Goal: Transaction & Acquisition: Purchase product/service

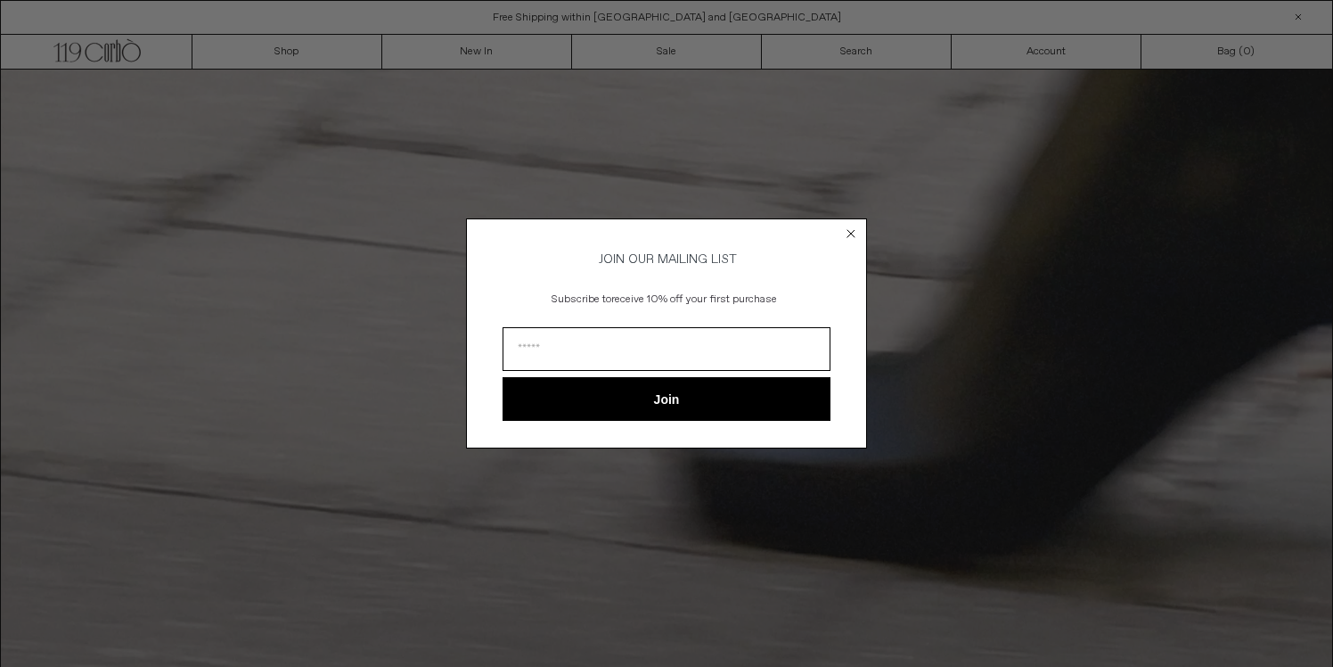
click at [856, 231] on circle "Close dialog" at bounding box center [851, 233] width 17 height 17
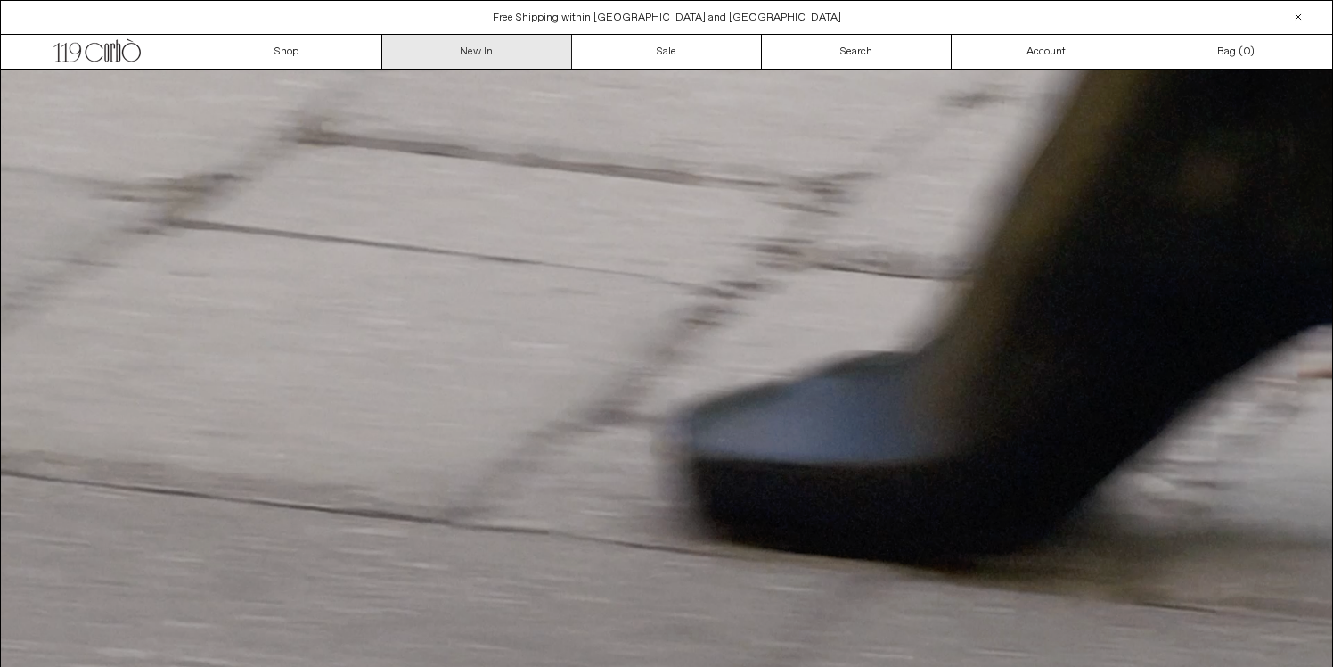
click at [477, 53] on link "New In" at bounding box center [477, 52] width 190 height 34
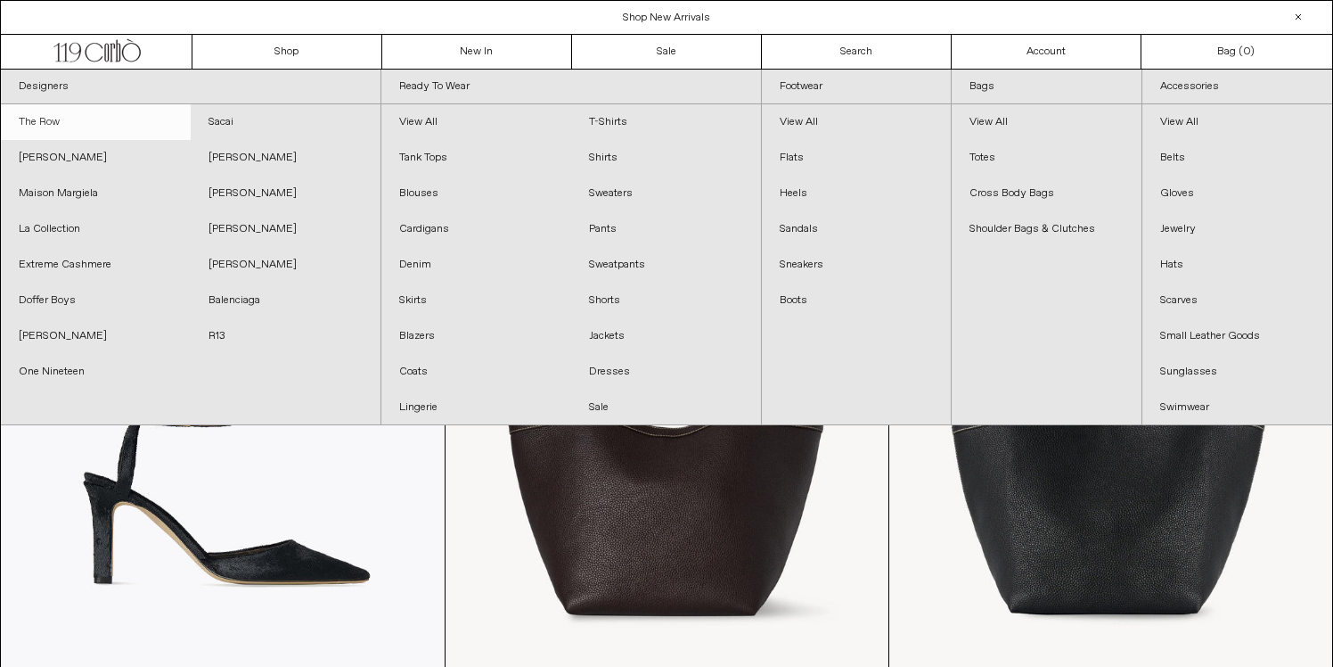
click at [21, 117] on link "The Row" at bounding box center [96, 122] width 190 height 36
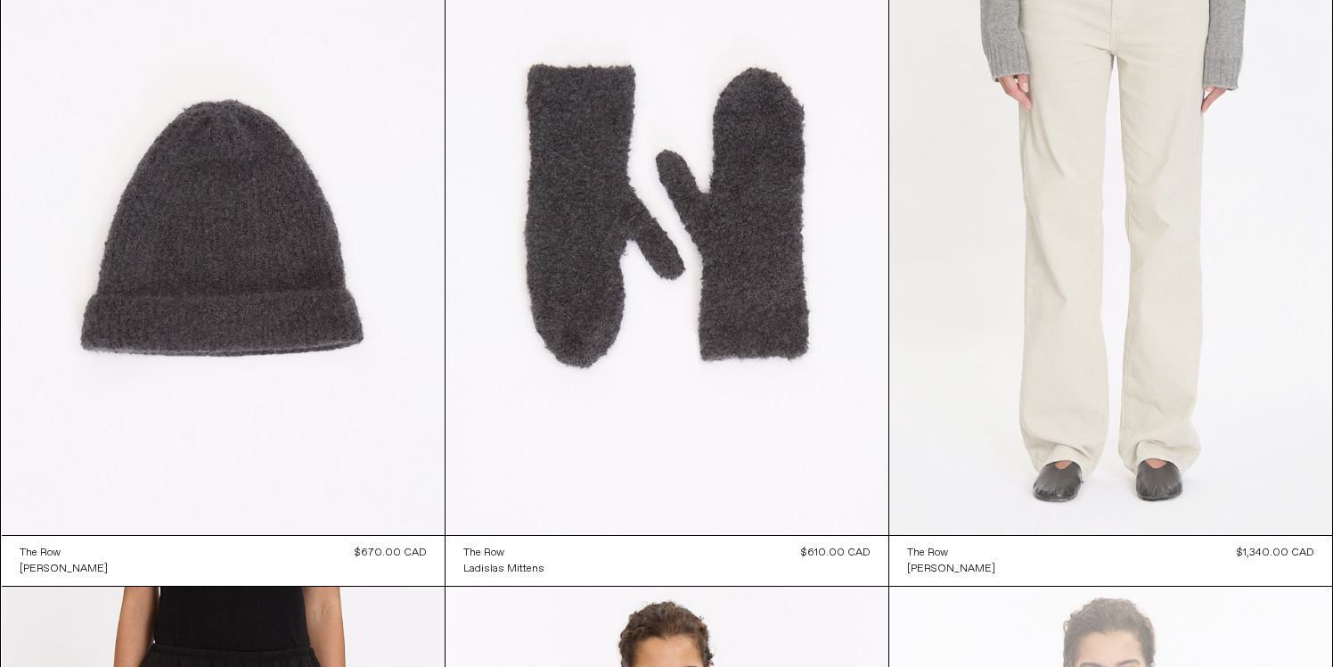
scroll to position [4520, 0]
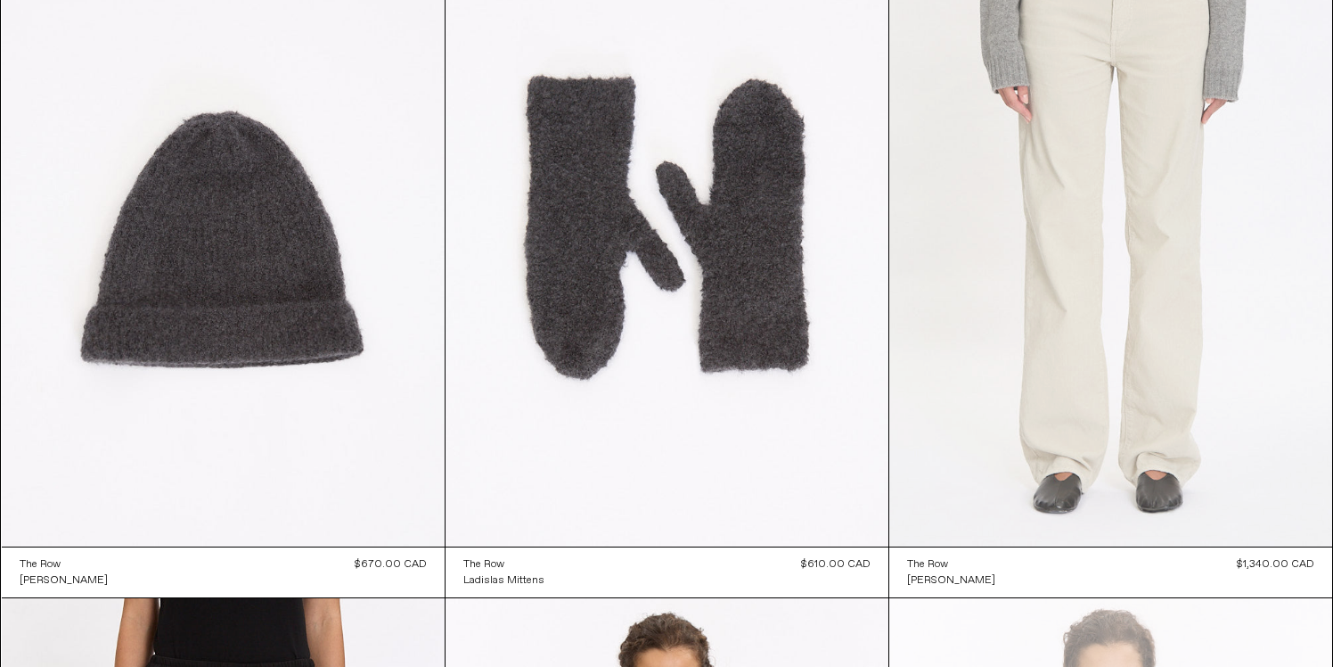
click at [1114, 368] on at bounding box center [1111, 213] width 443 height 665
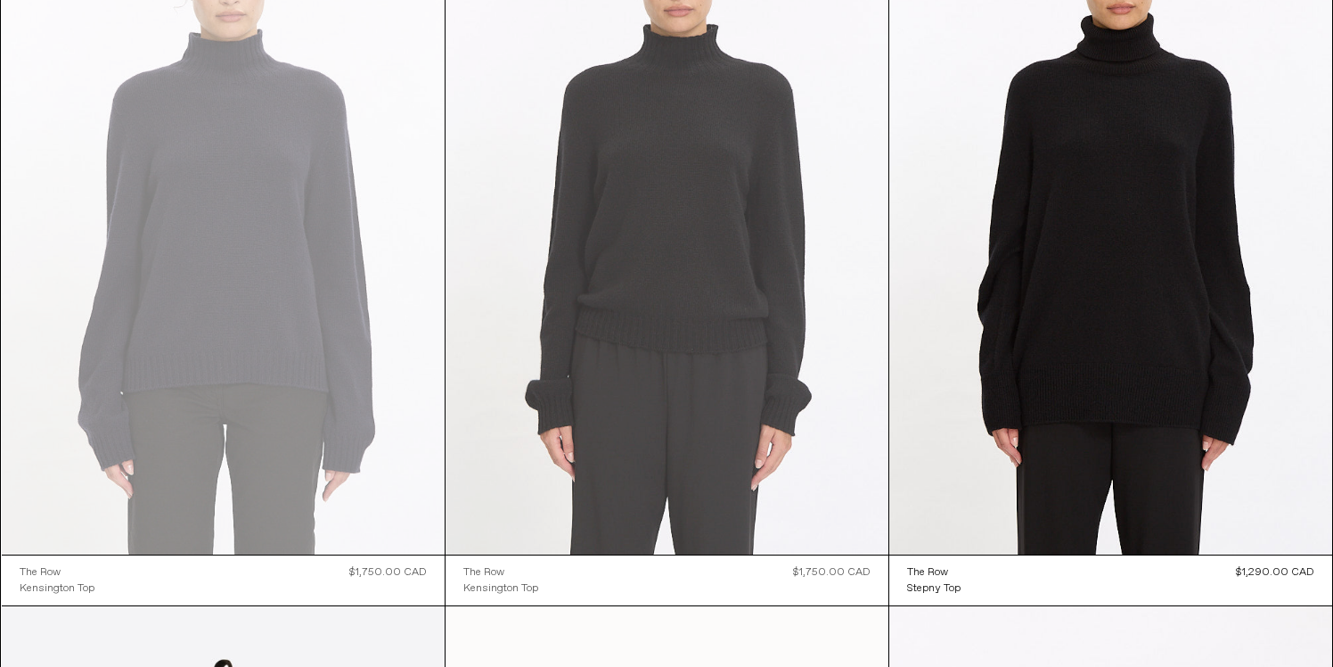
scroll to position [5871, 0]
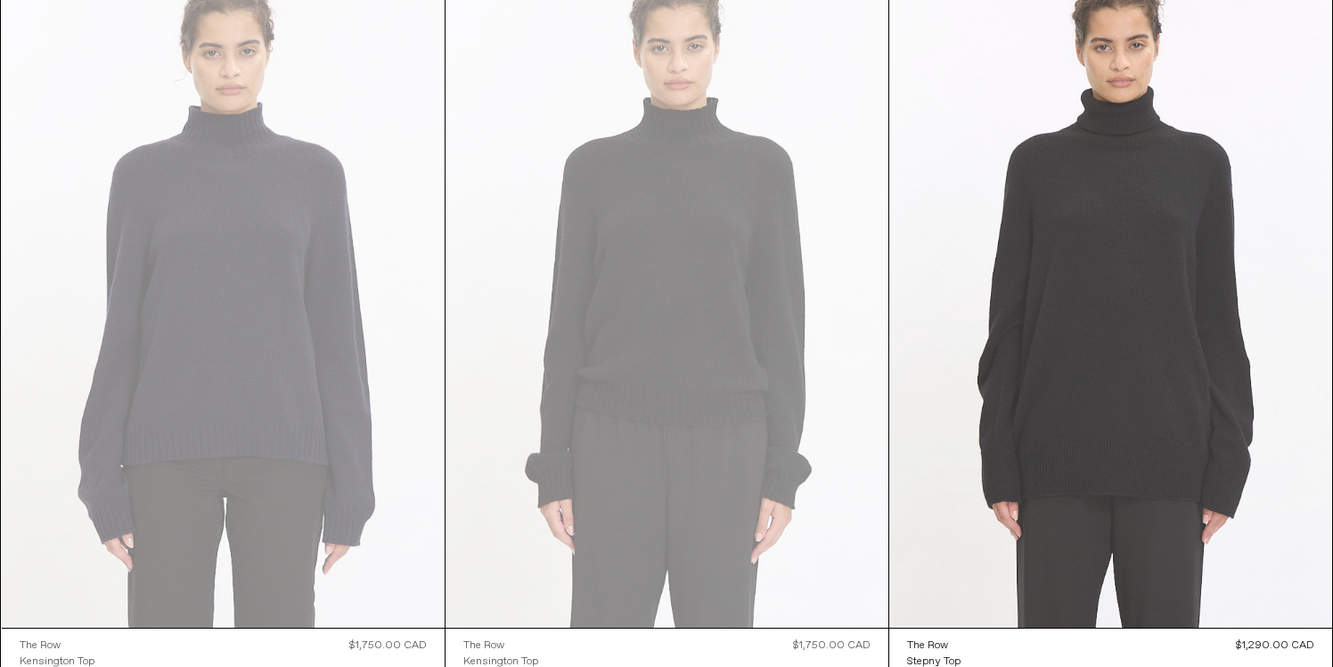
click at [1106, 421] on at bounding box center [1111, 295] width 443 height 665
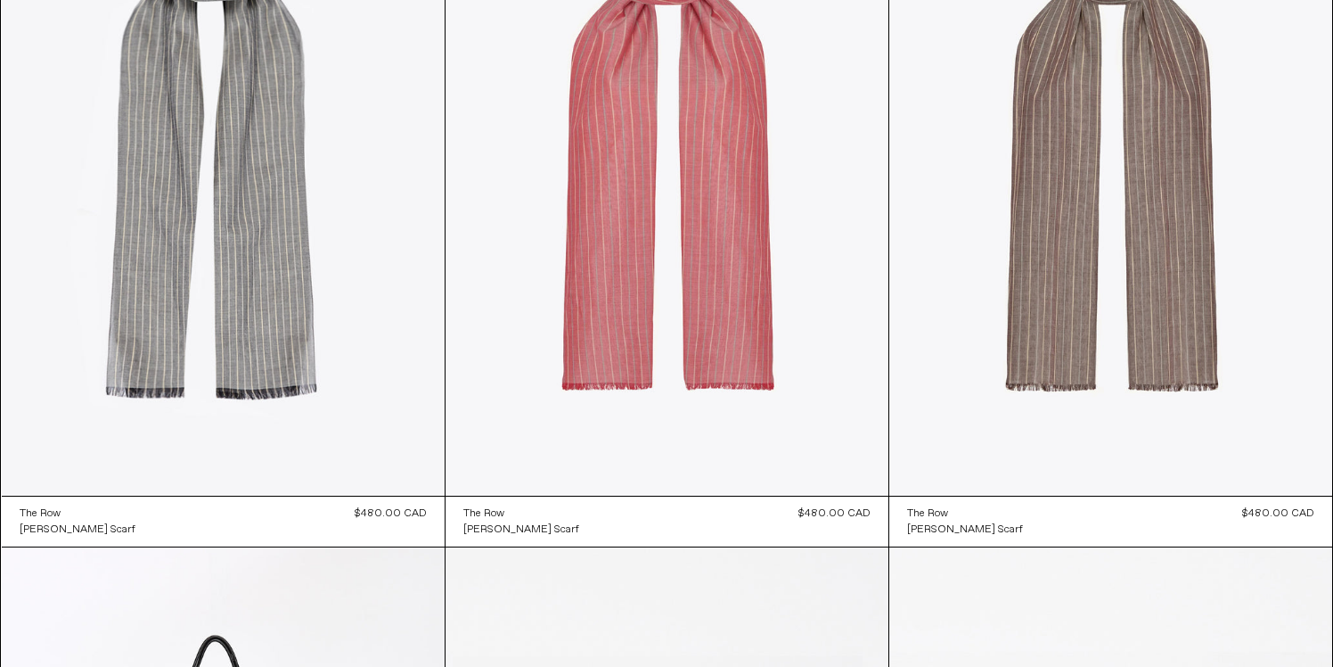
scroll to position [12451, 0]
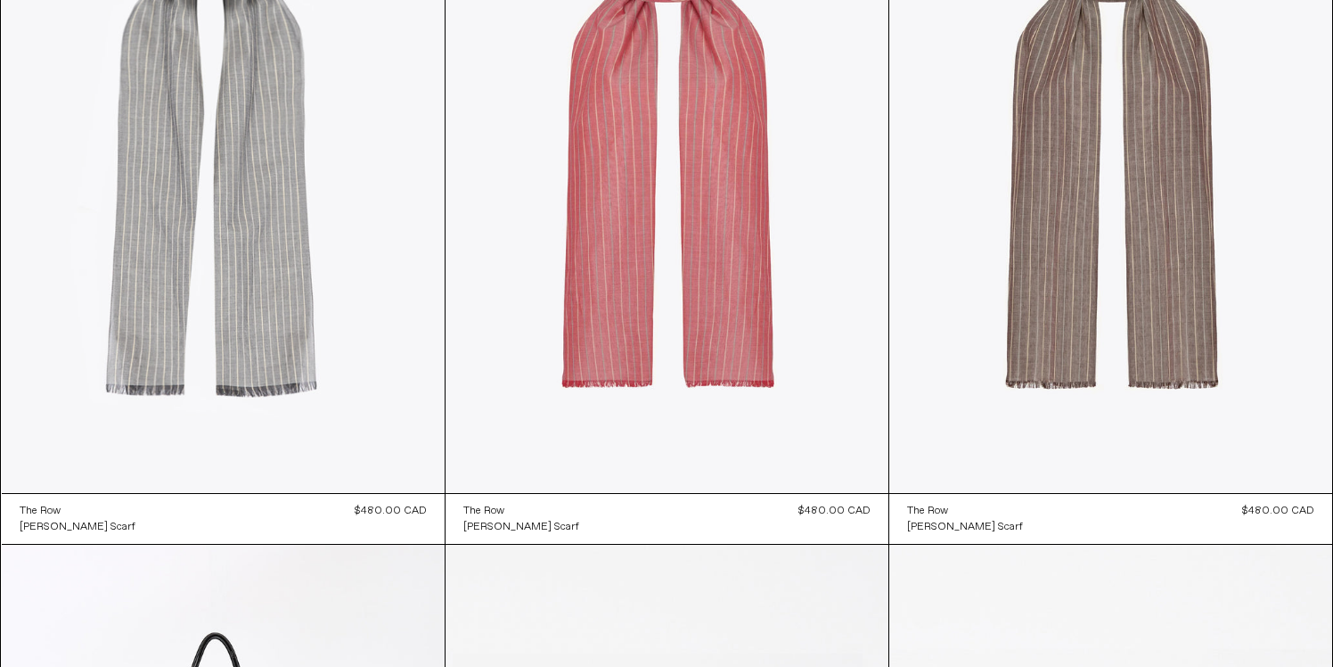
click at [209, 291] on at bounding box center [223, 161] width 443 height 665
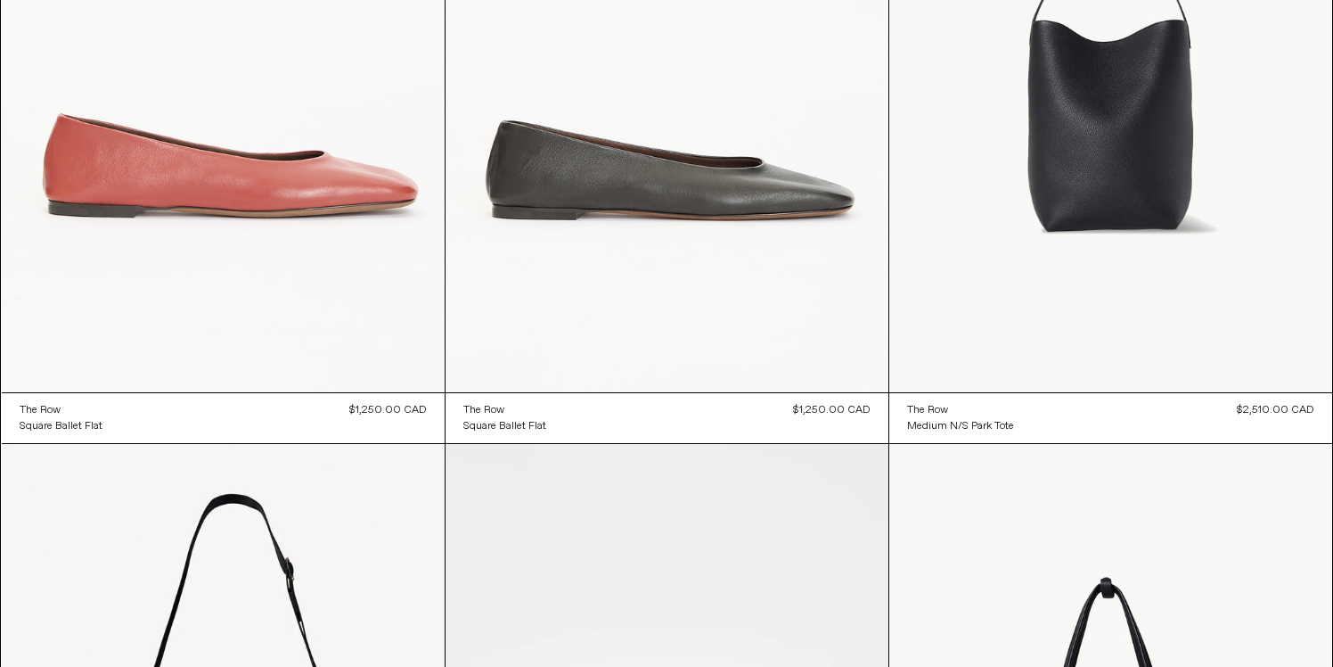
scroll to position [16825, 0]
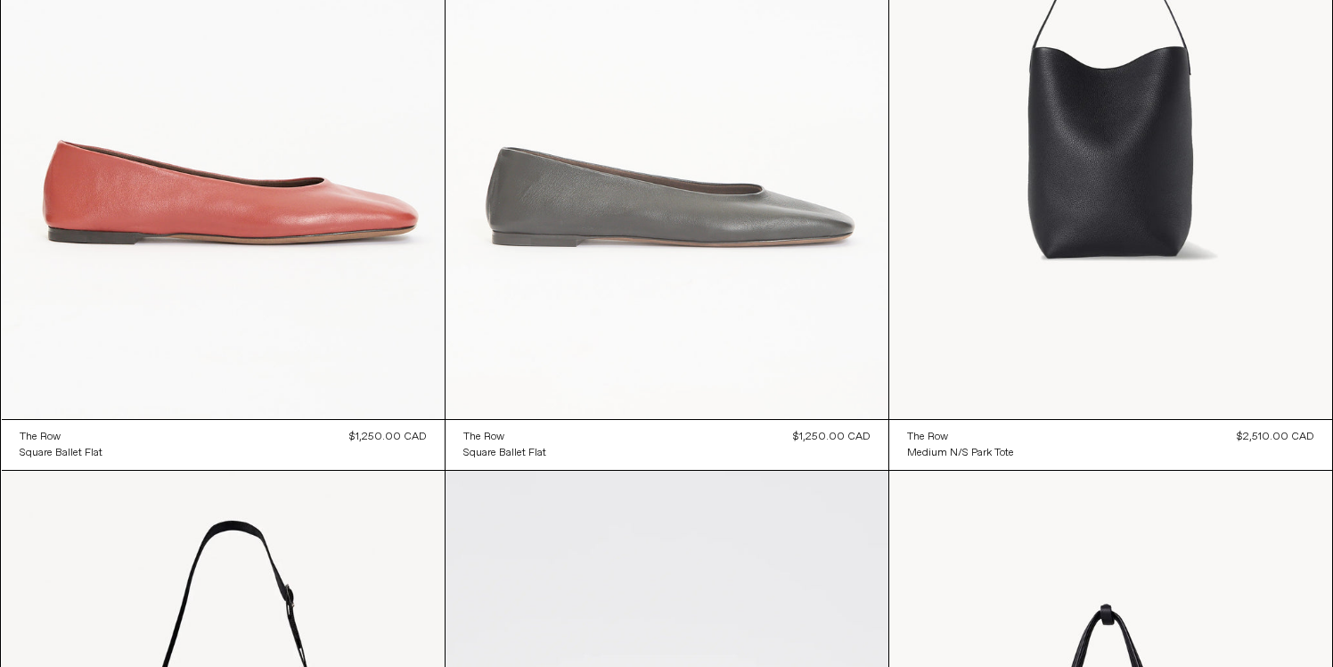
click at [740, 243] on at bounding box center [667, 87] width 443 height 665
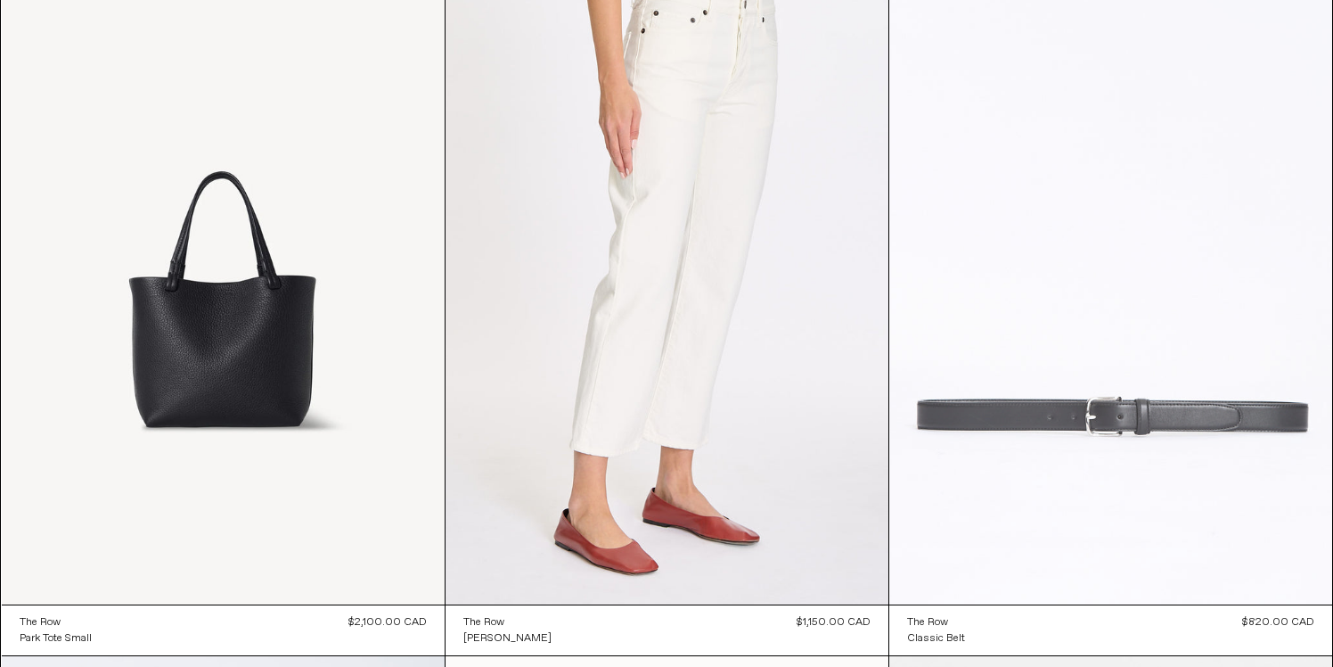
scroll to position [18077, 0]
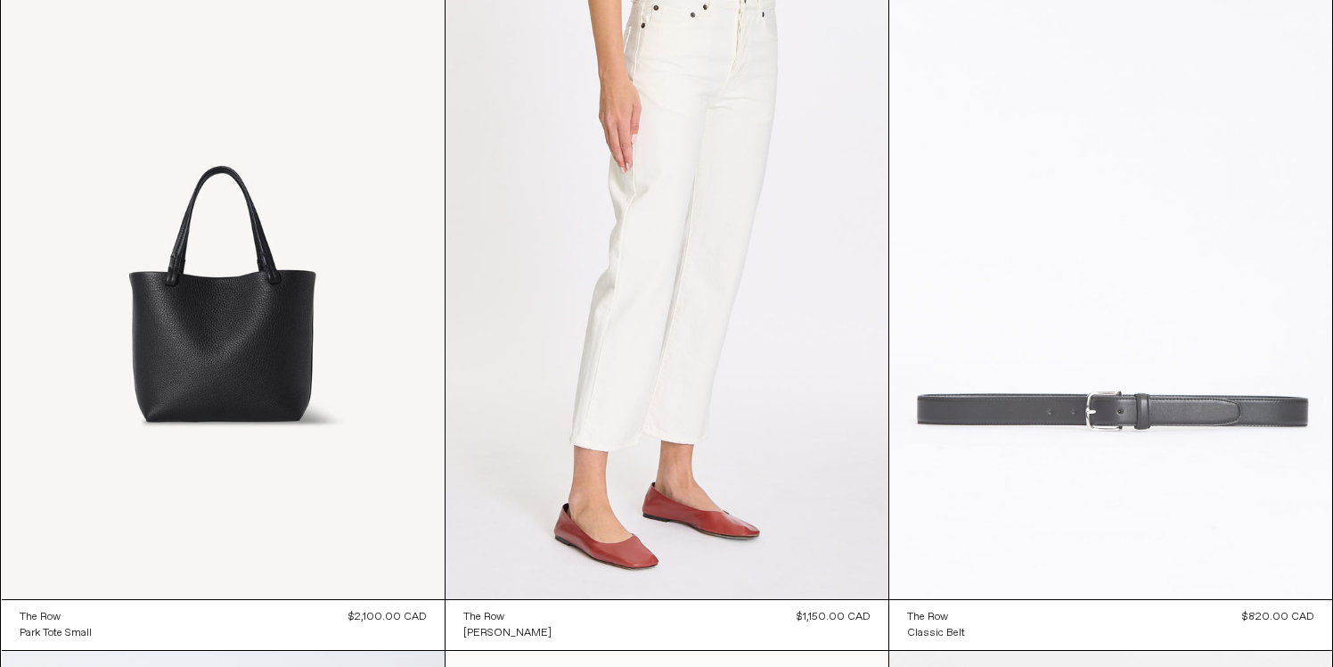
click at [1106, 427] on at bounding box center [1111, 267] width 443 height 665
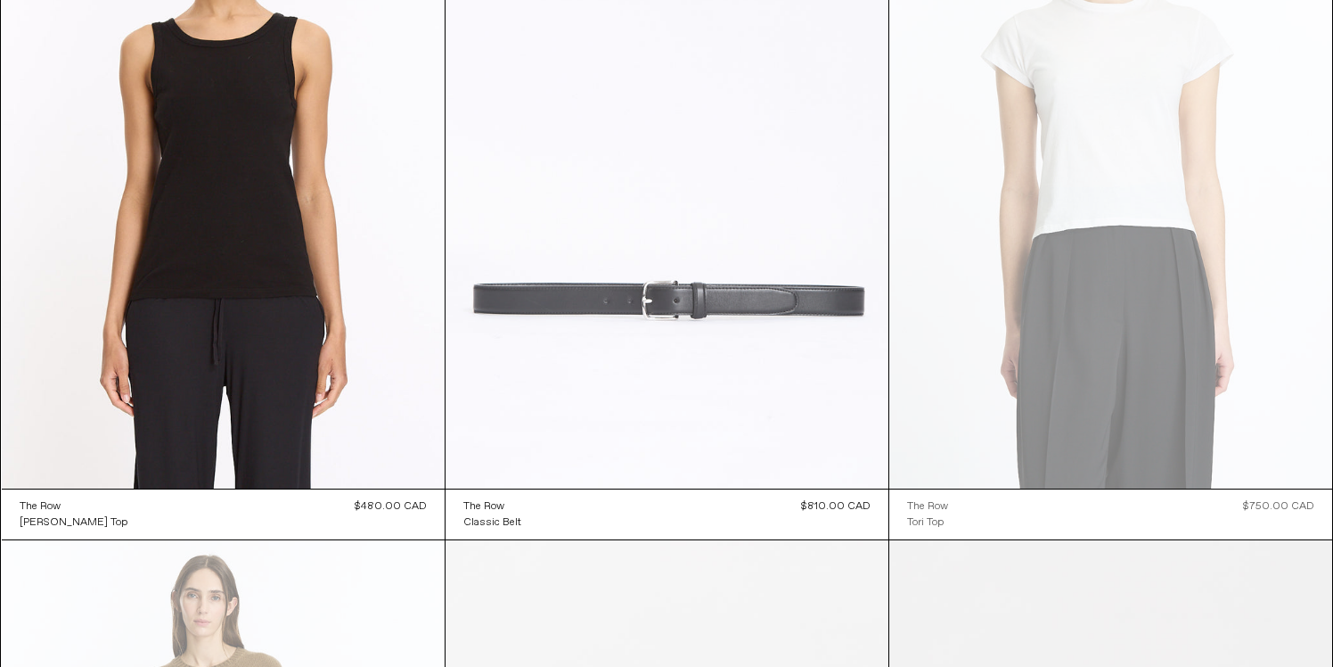
scroll to position [23207, 0]
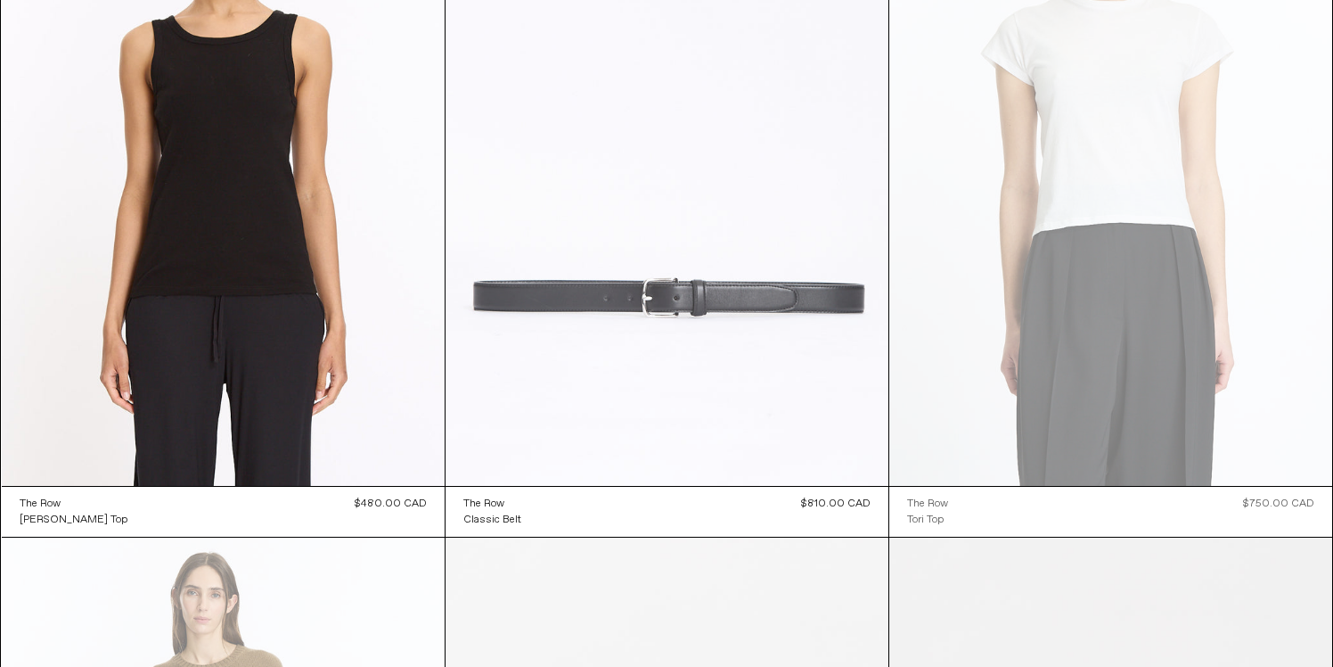
click at [602, 469] on at bounding box center [667, 153] width 443 height 665
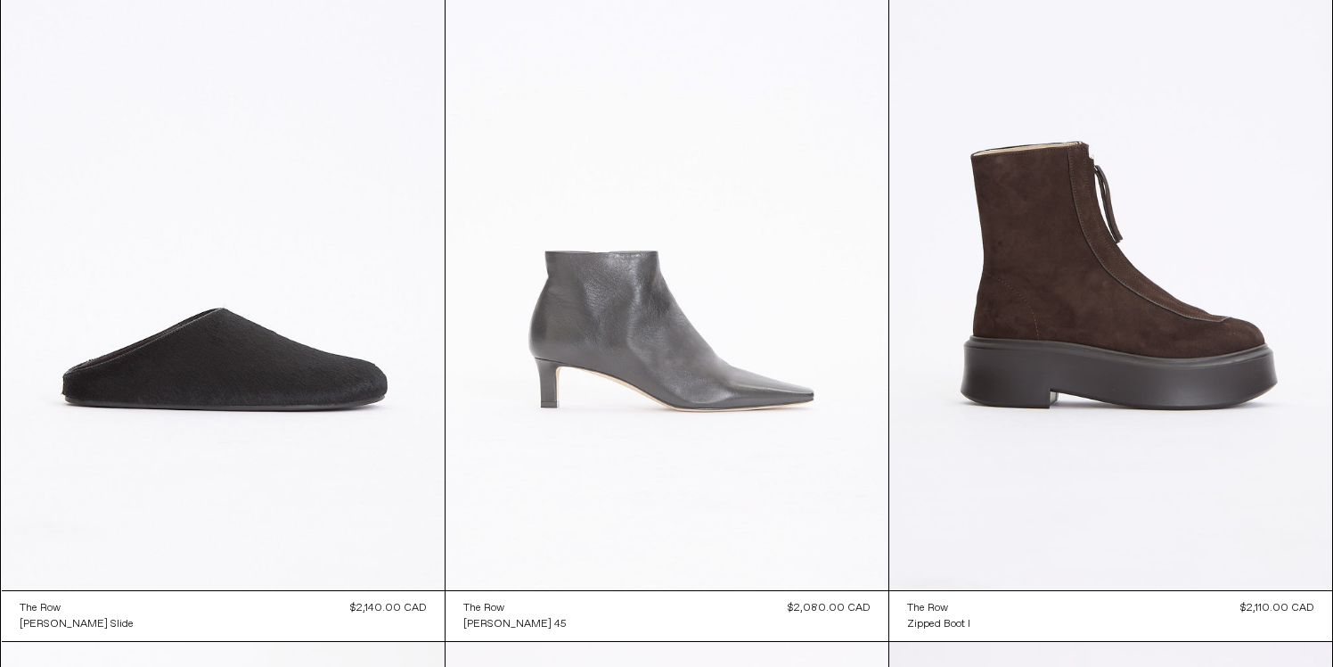
scroll to position [3167, 0]
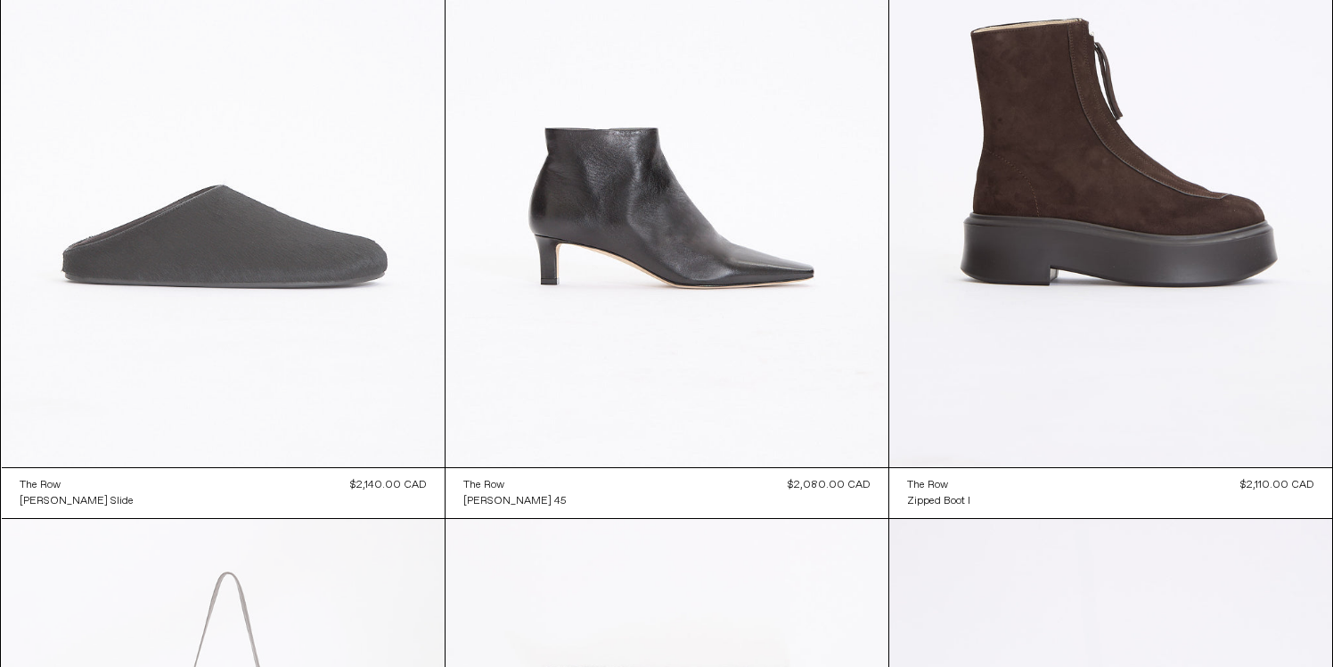
click at [239, 326] on at bounding box center [223, 134] width 443 height 665
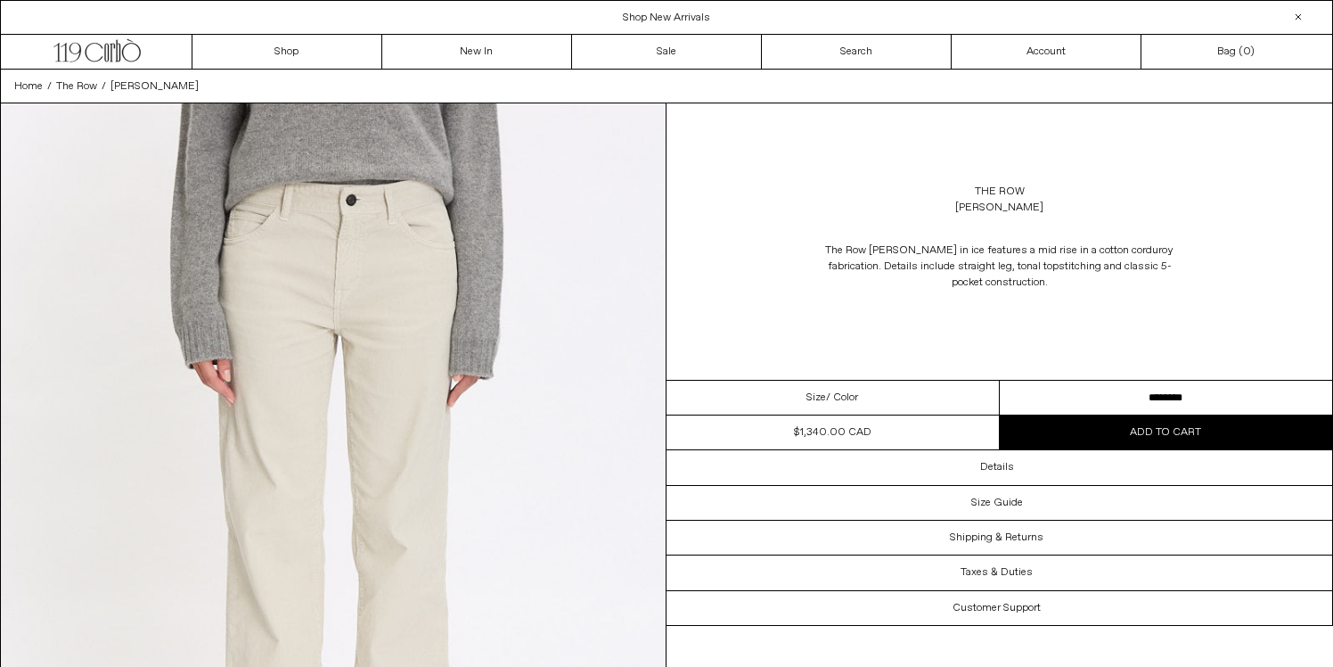
select select "**********"
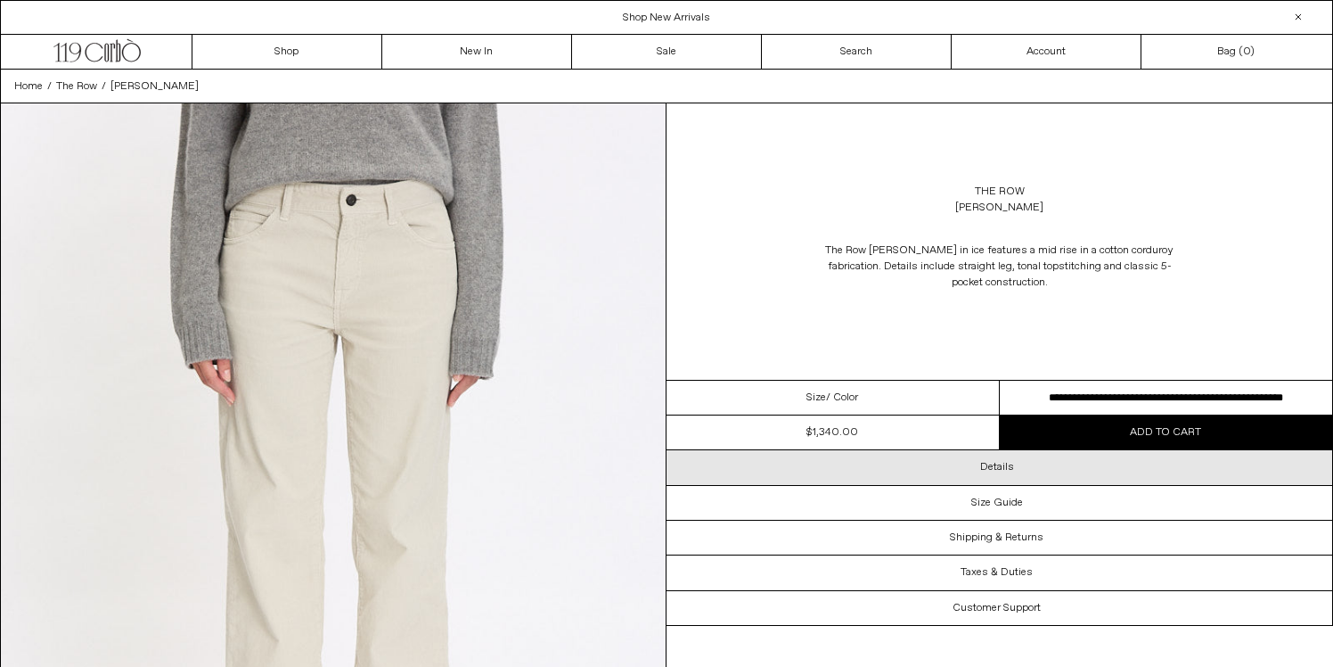
click at [1008, 463] on h3 "Details" at bounding box center [997, 467] width 34 height 12
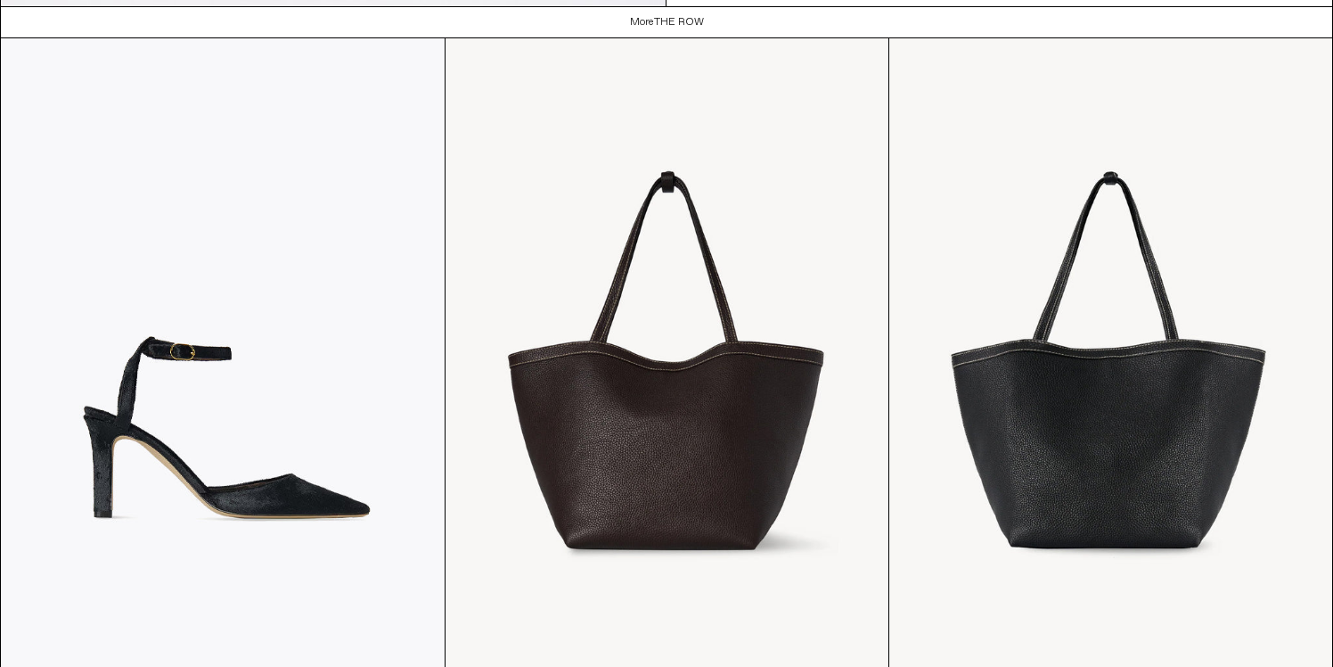
scroll to position [3427, 0]
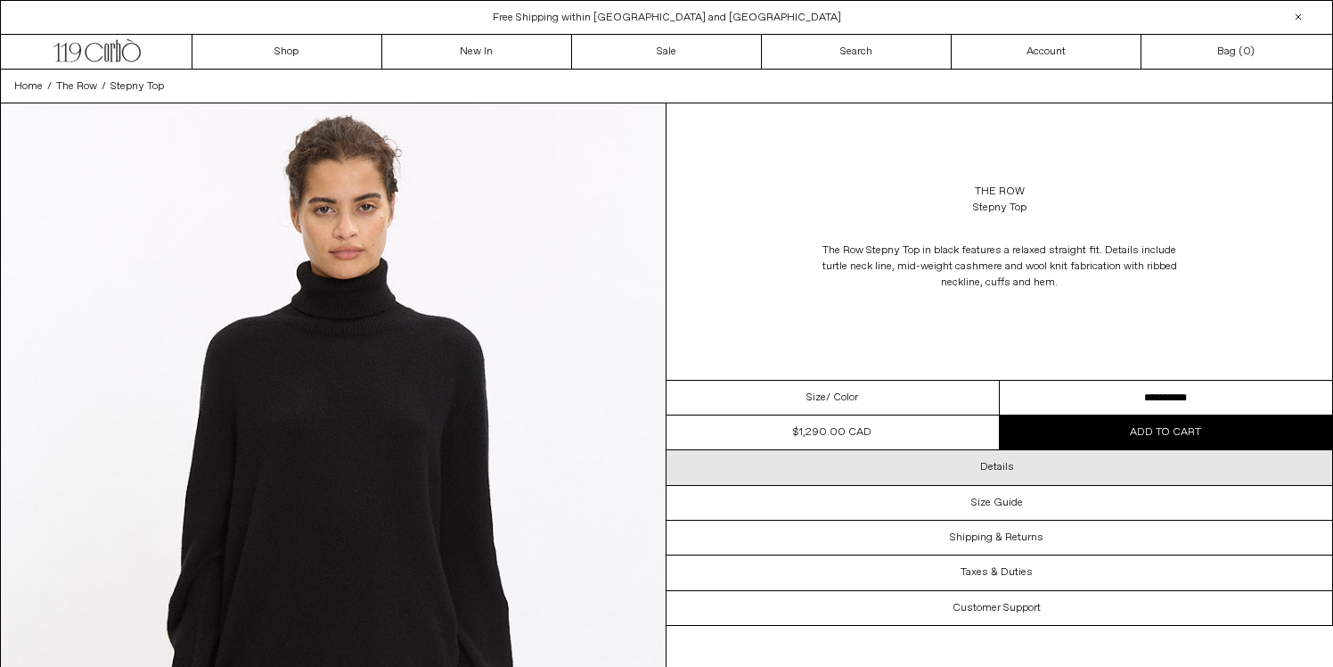
click at [1027, 464] on div "Details" at bounding box center [1000, 467] width 666 height 34
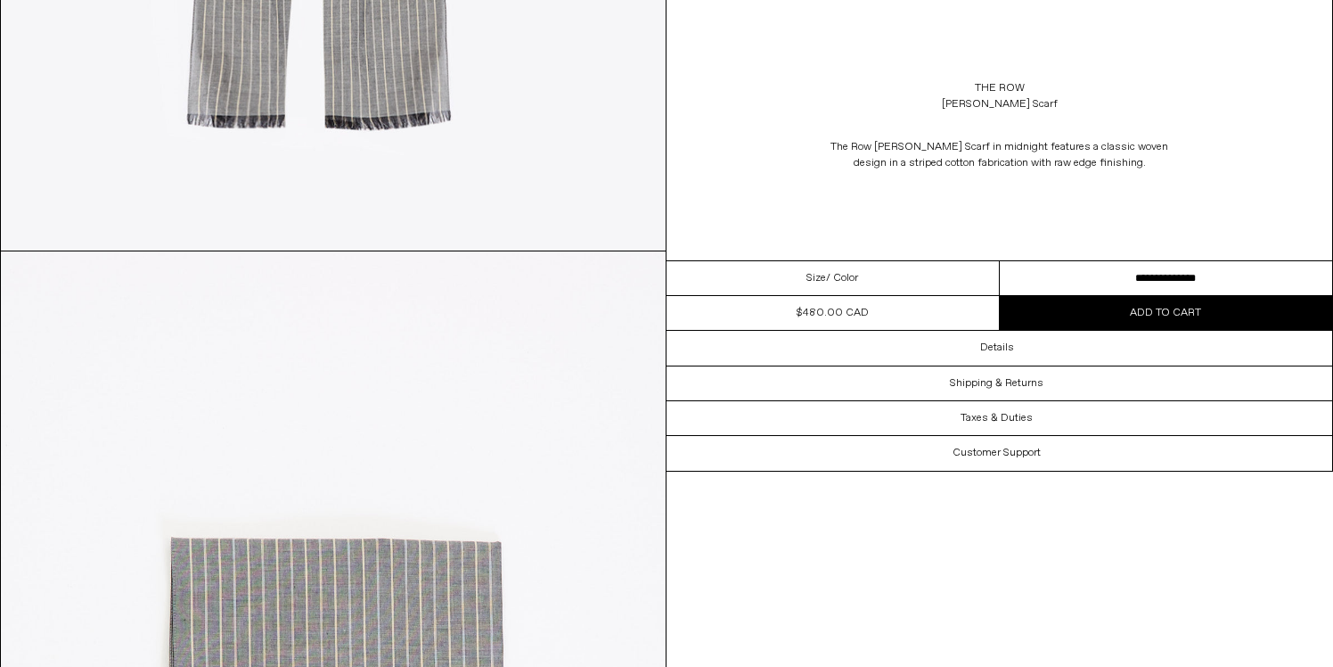
scroll to position [682, 0]
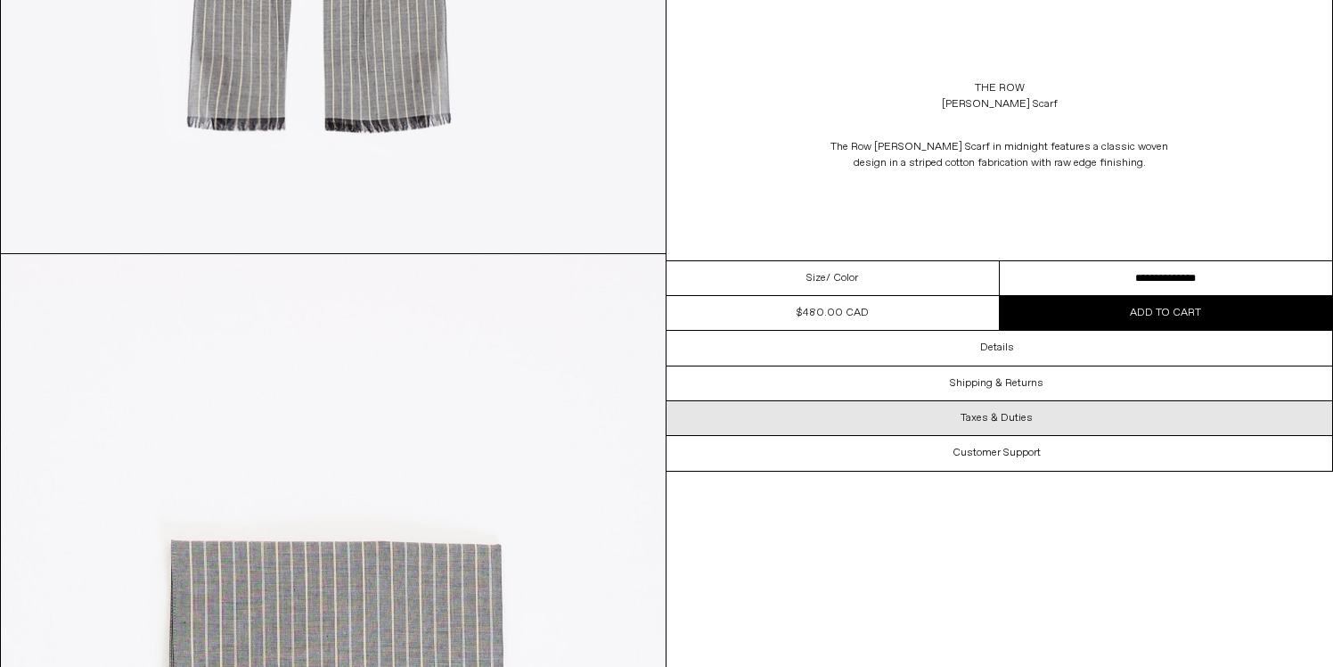
click at [1048, 420] on div "Taxes & Duties" at bounding box center [1000, 418] width 666 height 34
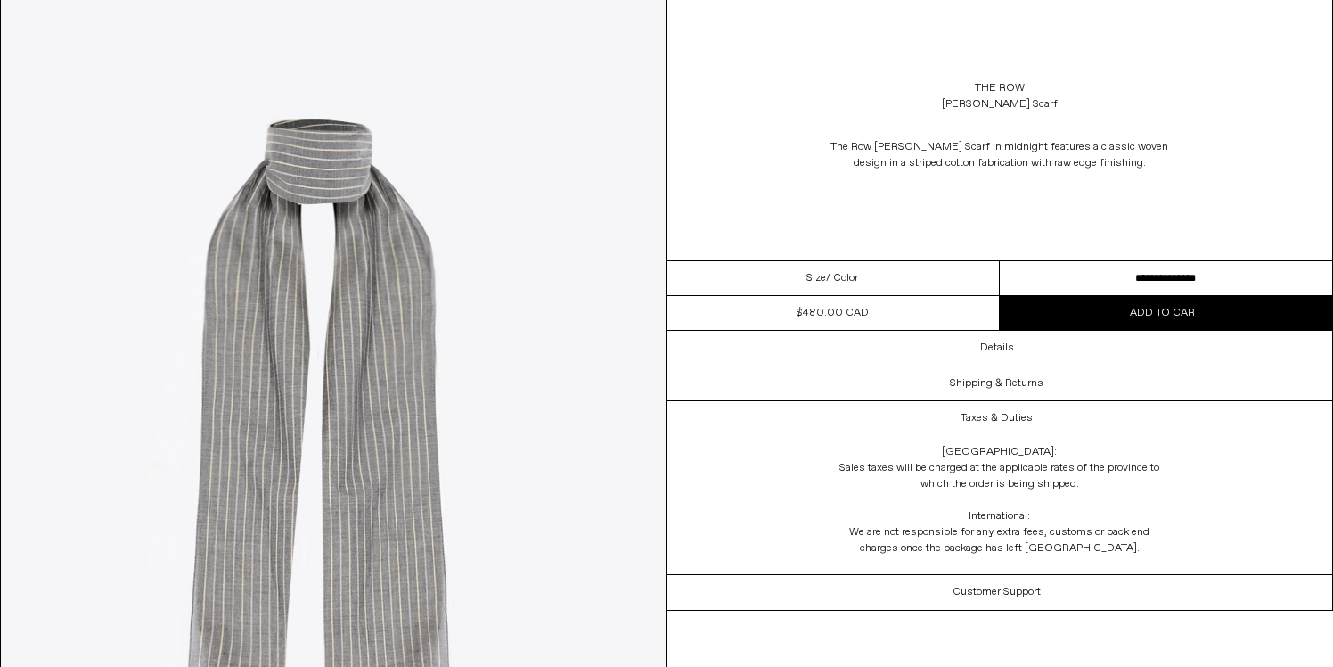
scroll to position [110, 0]
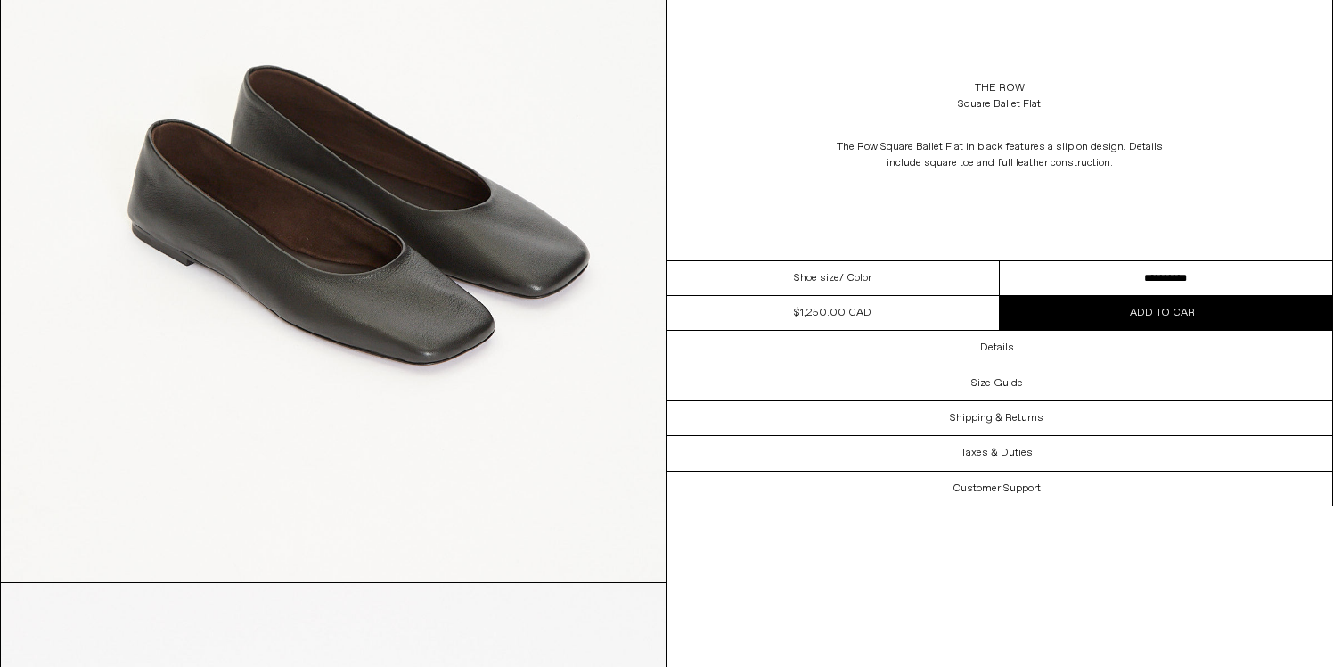
scroll to position [1186, 0]
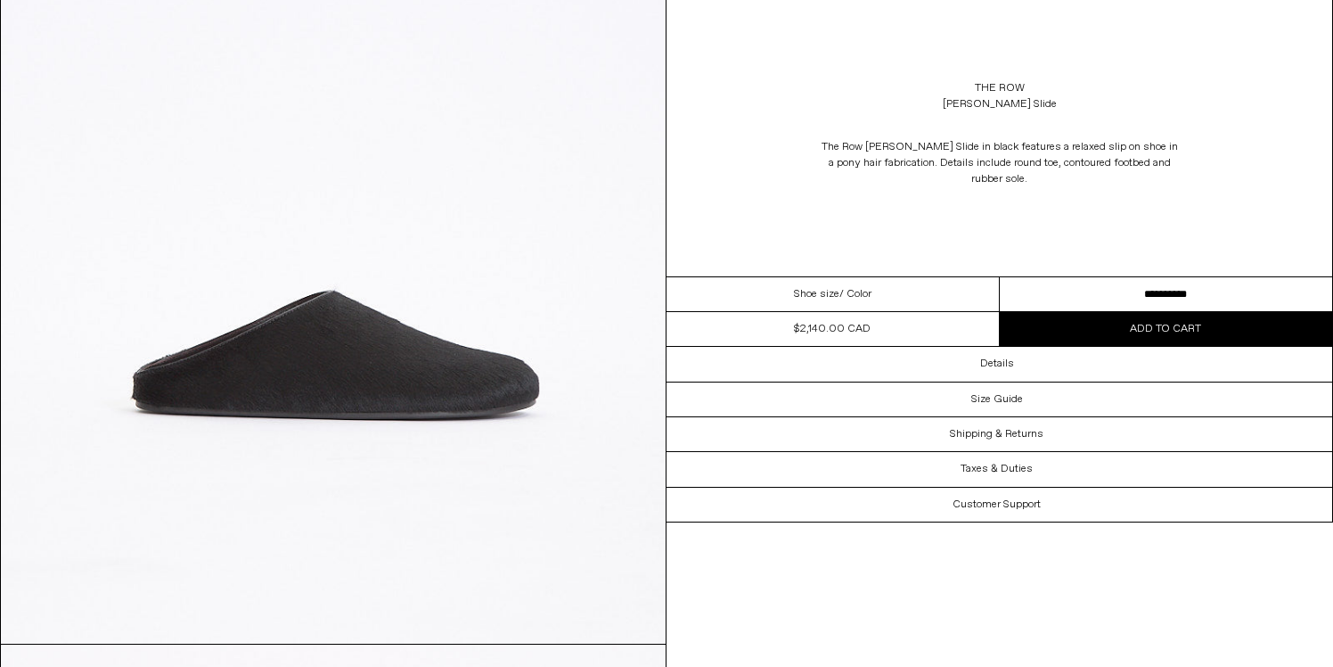
scroll to position [291, 0]
select select "**********"
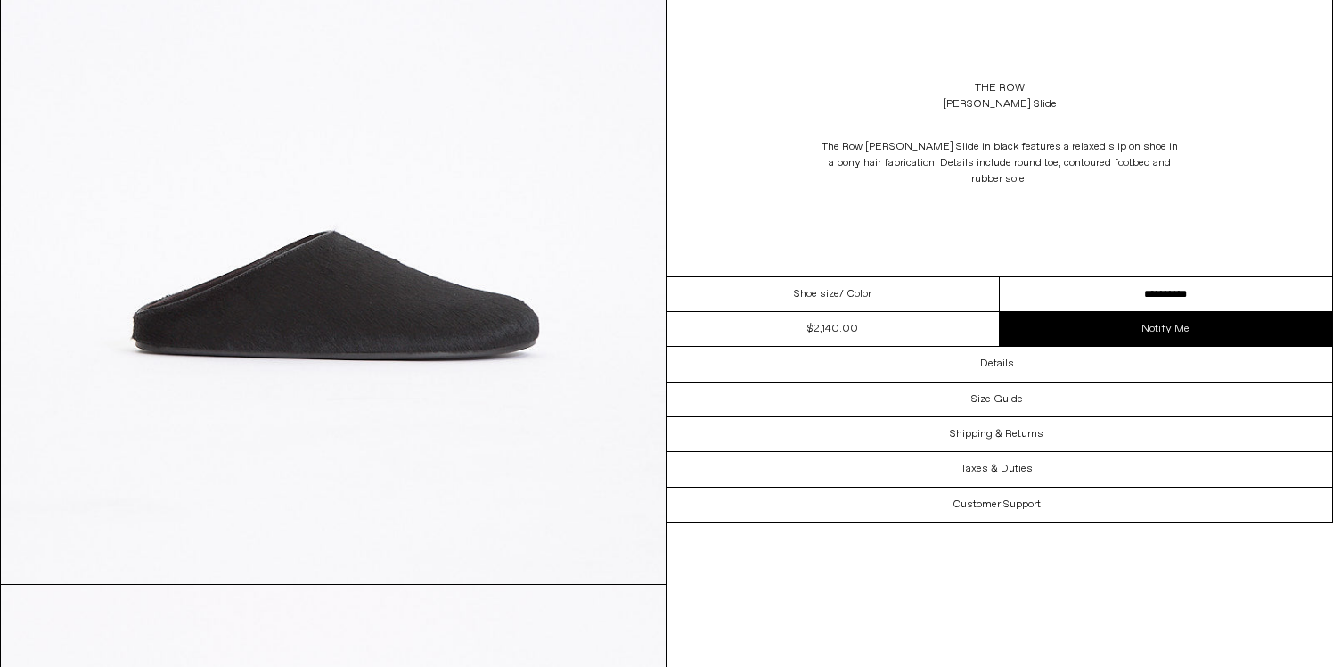
scroll to position [322, 0]
